Goal: Find specific page/section: Find specific page/section

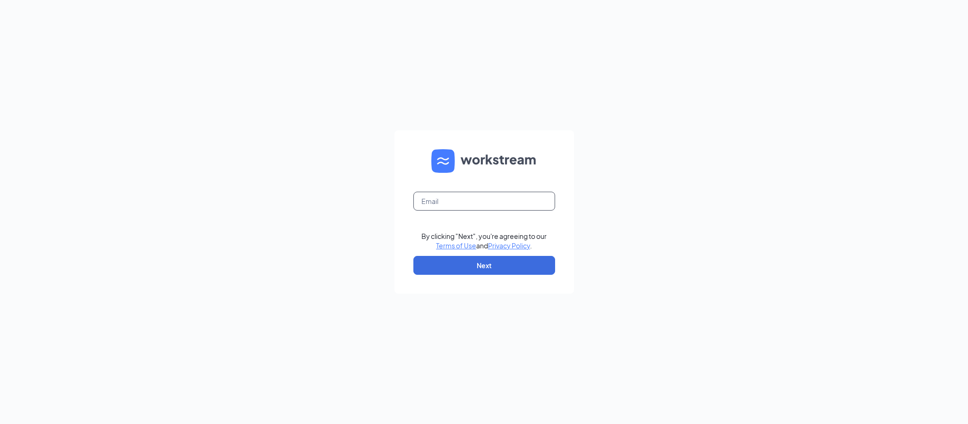
click at [501, 200] on input "text" at bounding box center [485, 201] width 142 height 19
type input "[PERSON_NAME][EMAIL_ADDRESS][DOMAIN_NAME]"
click at [494, 264] on button "Next" at bounding box center [485, 265] width 142 height 19
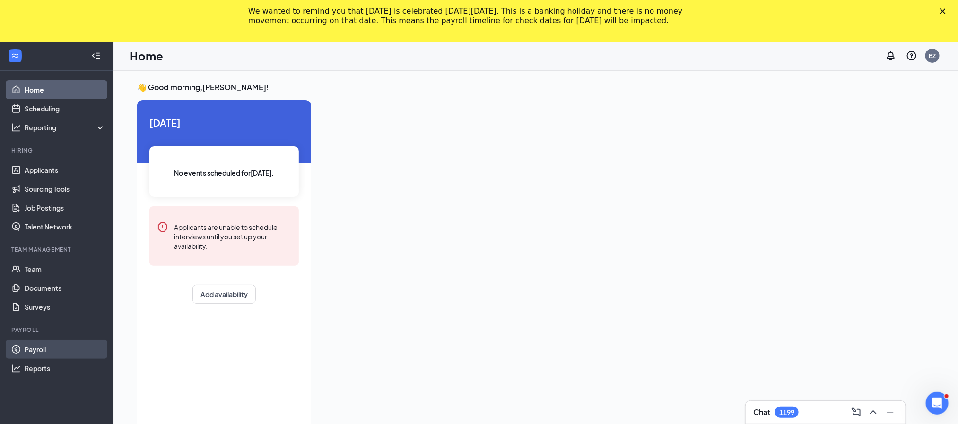
click at [44, 283] on link "Payroll" at bounding box center [65, 349] width 81 height 19
